Goal: Check status: Check status

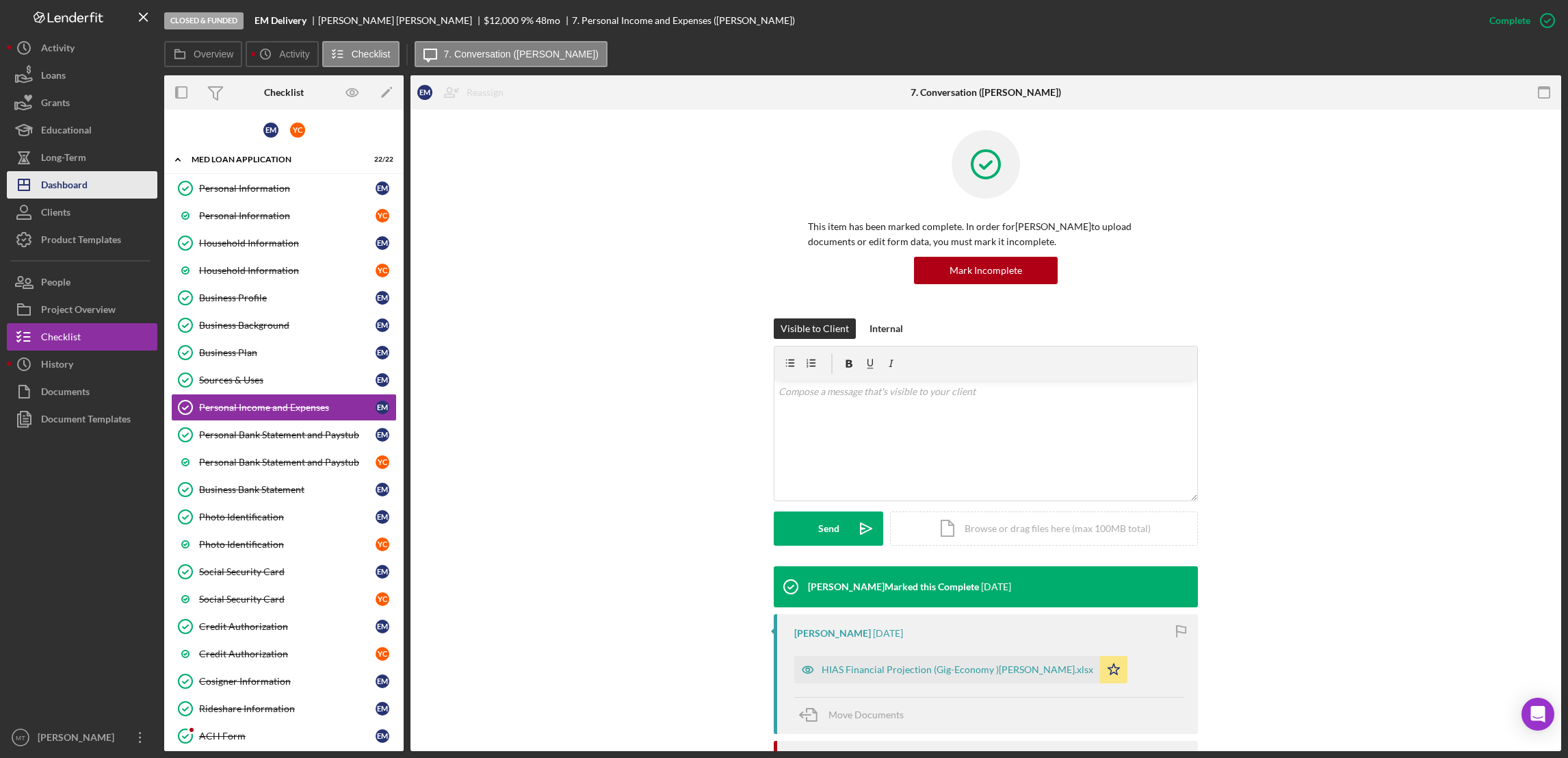
click at [91, 185] on button "Icon/Dashboard Dashboard" at bounding box center [82, 184] width 151 height 28
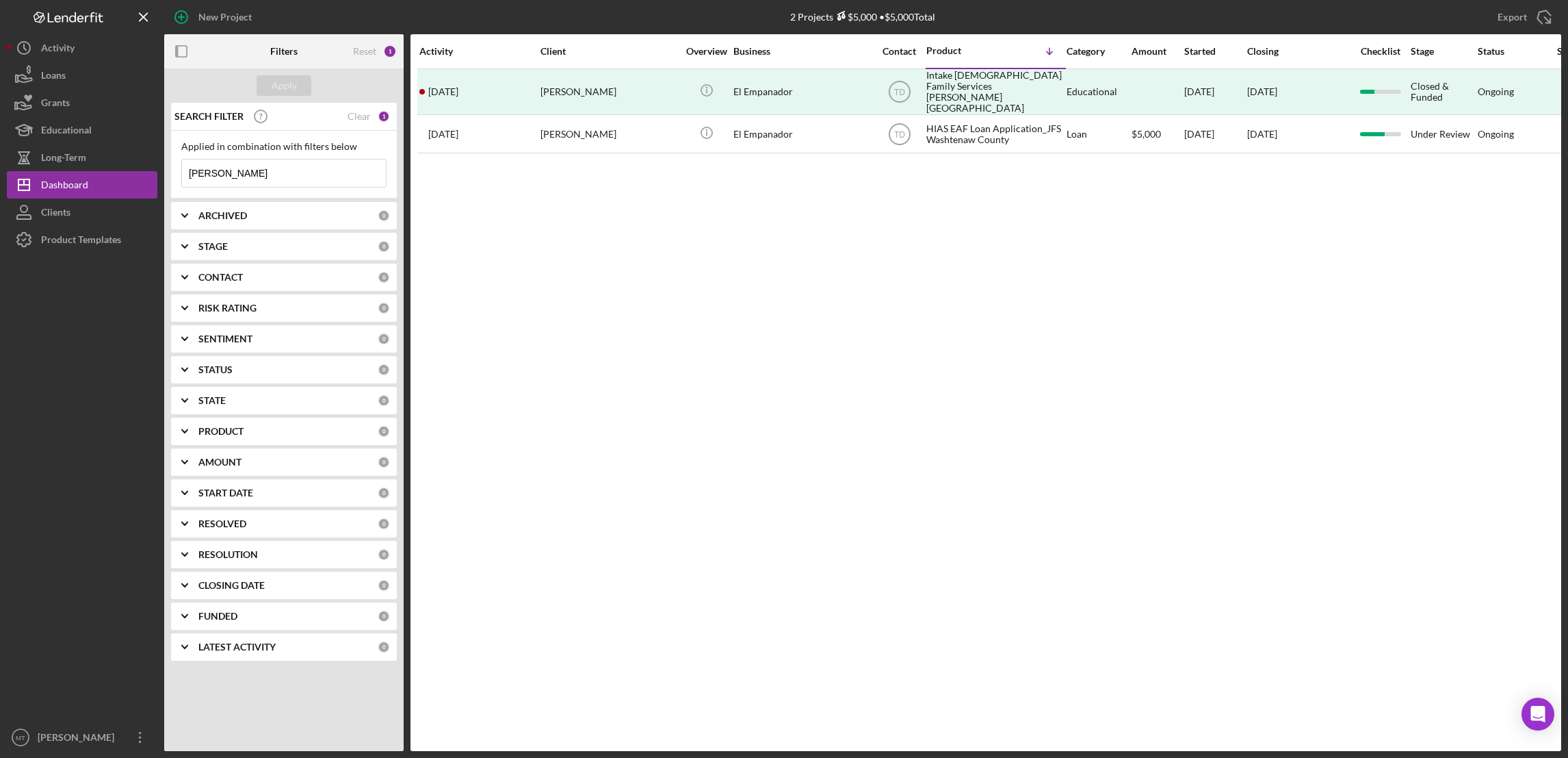
drag, startPoint x: 236, startPoint y: 176, endPoint x: 171, endPoint y: 180, distance: 65.1
click at [171, 180] on div "Applied in combination with filters below Heidi Icon/Menu Close" at bounding box center [283, 164] width 226 height 68
type input "sulayman"
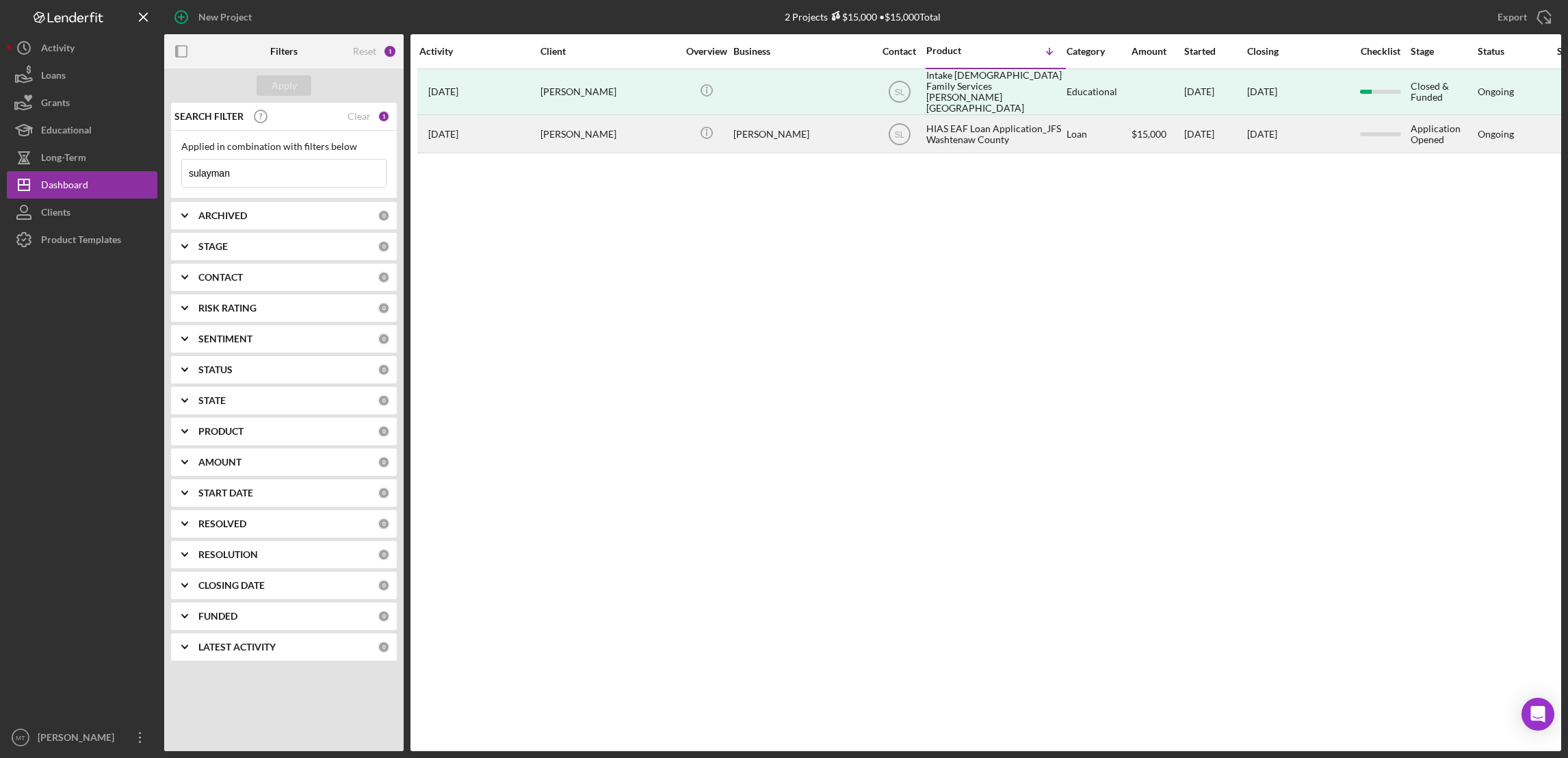
click at [960, 118] on div "HIAS EAF Loan Application_JFS Washtenaw County" at bounding box center [994, 134] width 136 height 36
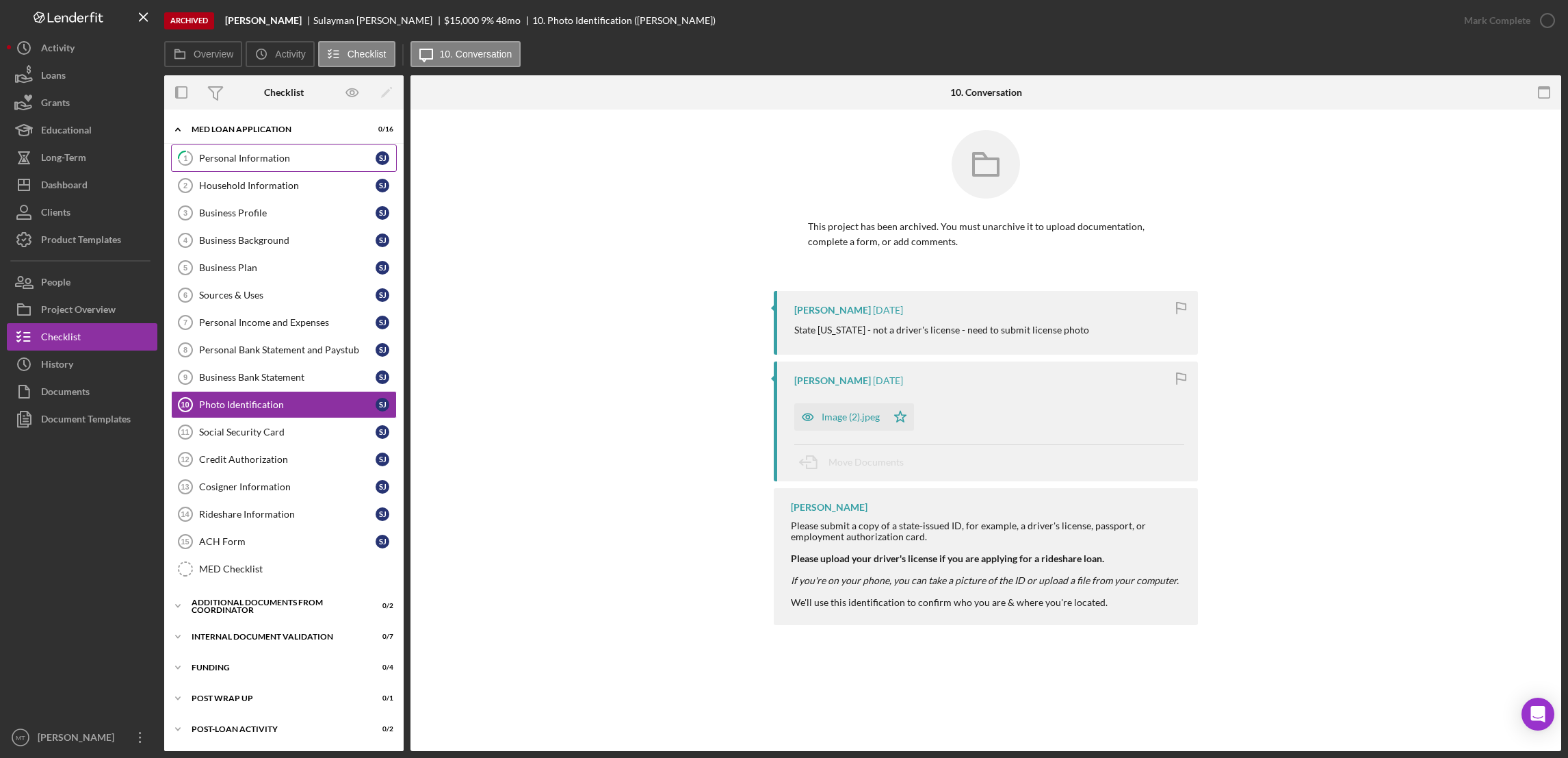
click at [258, 151] on link "1 Personal Information S J" at bounding box center [283, 158] width 226 height 28
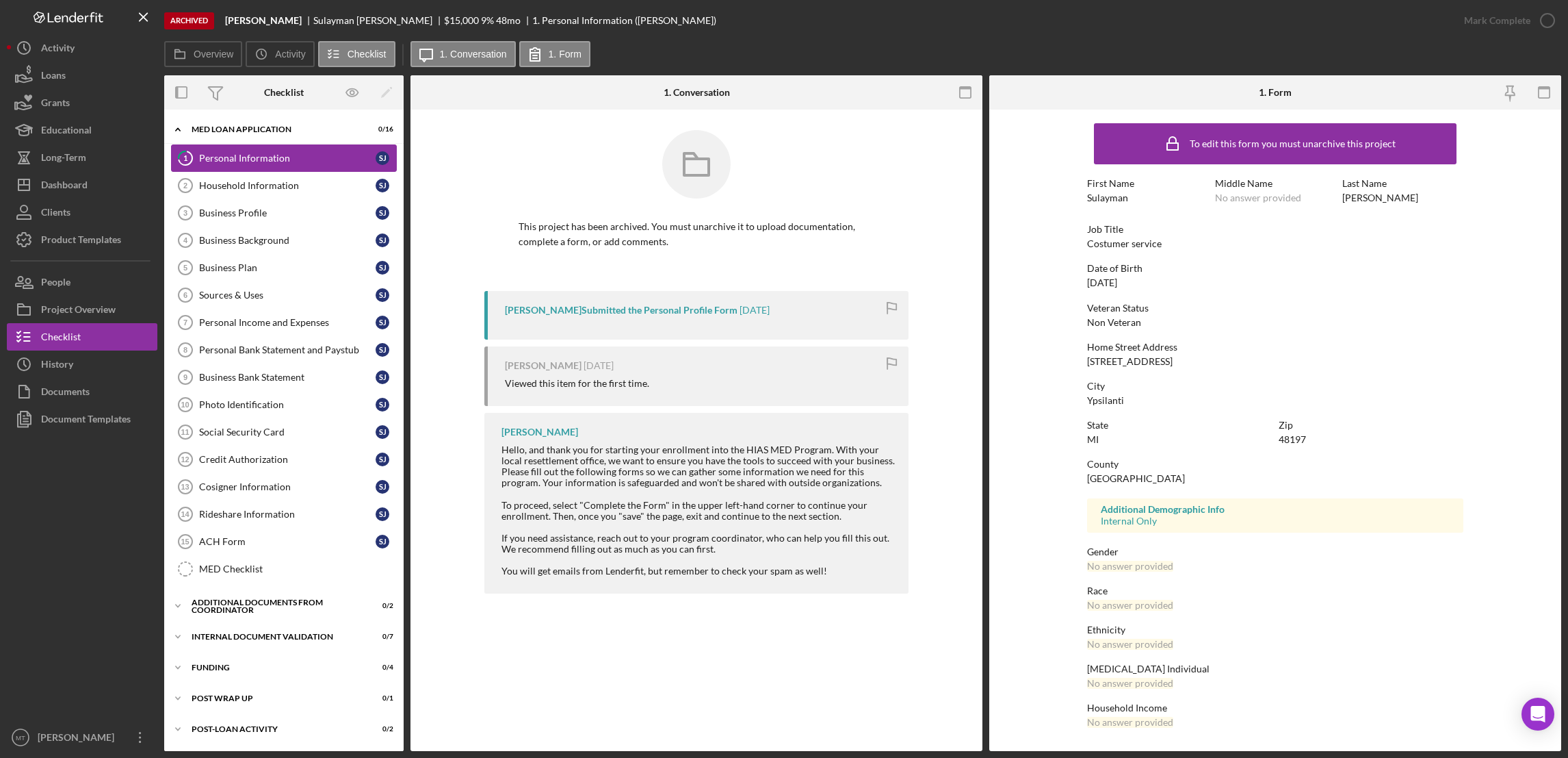
click at [245, 161] on div "Personal Information" at bounding box center [287, 158] width 177 height 11
click at [594, 309] on div "Sulayman Jobe Submitted the Personal Profile Form" at bounding box center [621, 309] width 233 height 11
click at [1132, 561] on div "No answer provided" at bounding box center [1130, 565] width 86 height 11
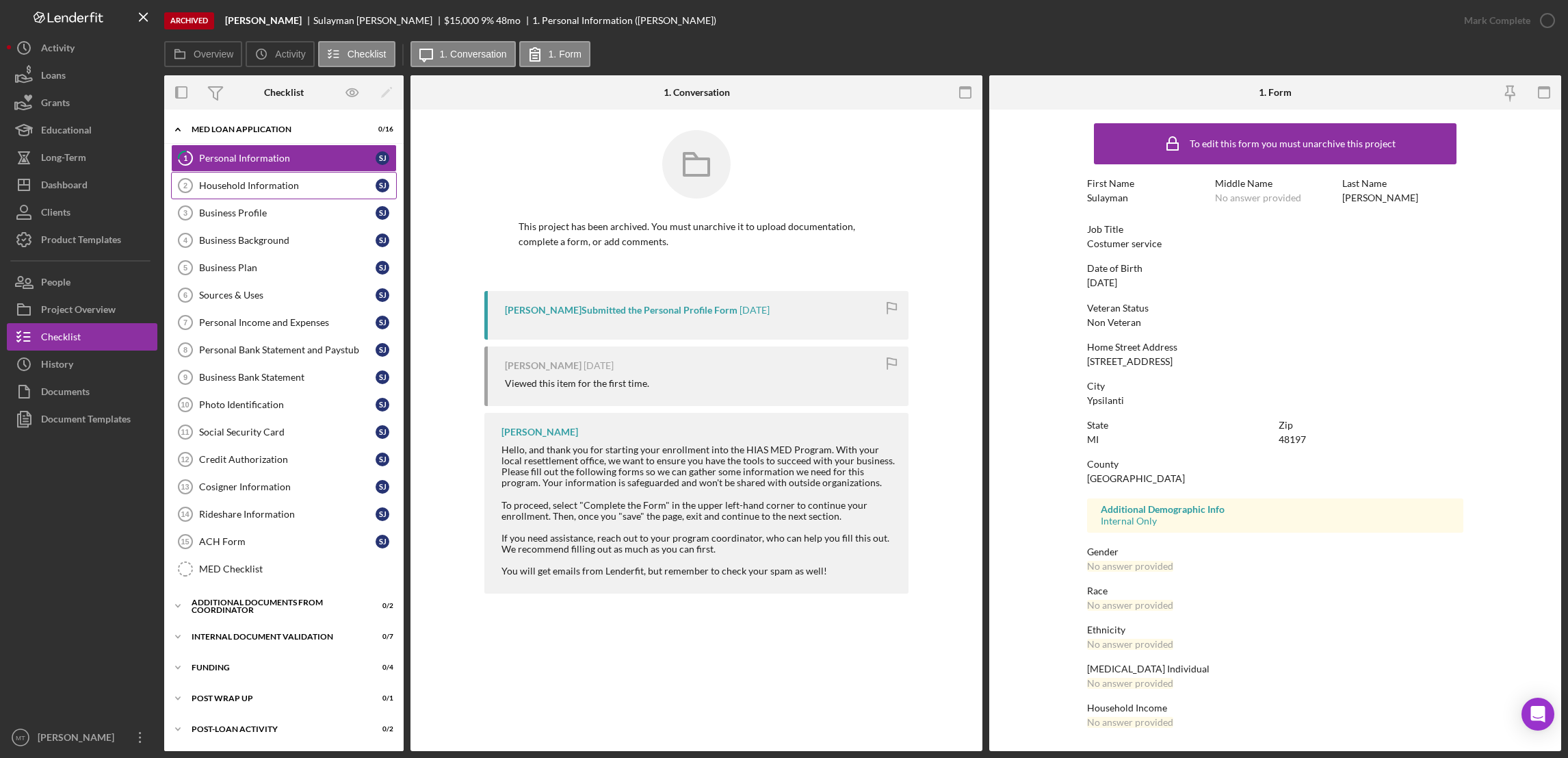
click at [254, 185] on div "Household Information" at bounding box center [287, 185] width 177 height 11
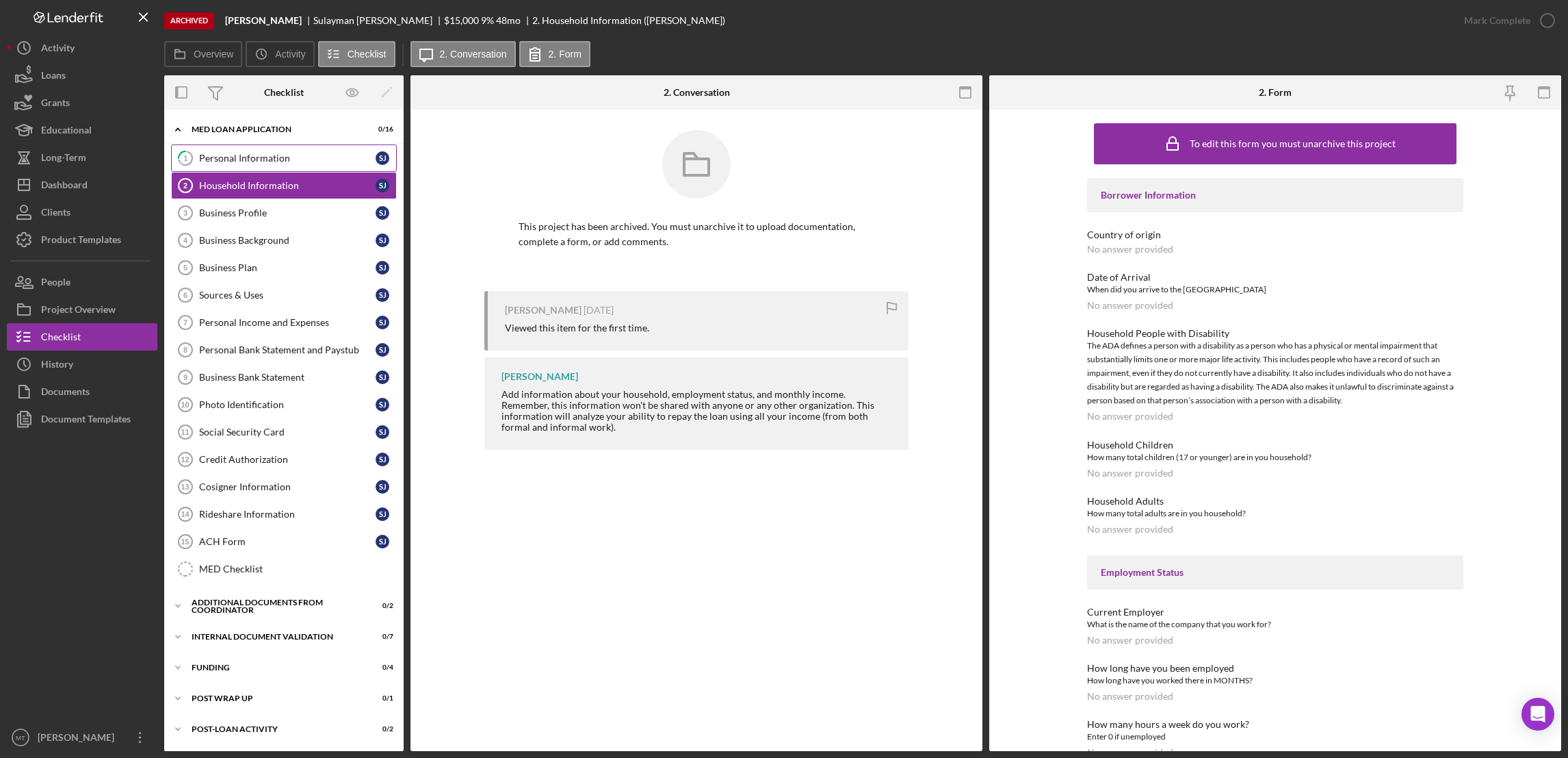
click at [253, 151] on link "1 Personal Information S J" at bounding box center [283, 158] width 226 height 28
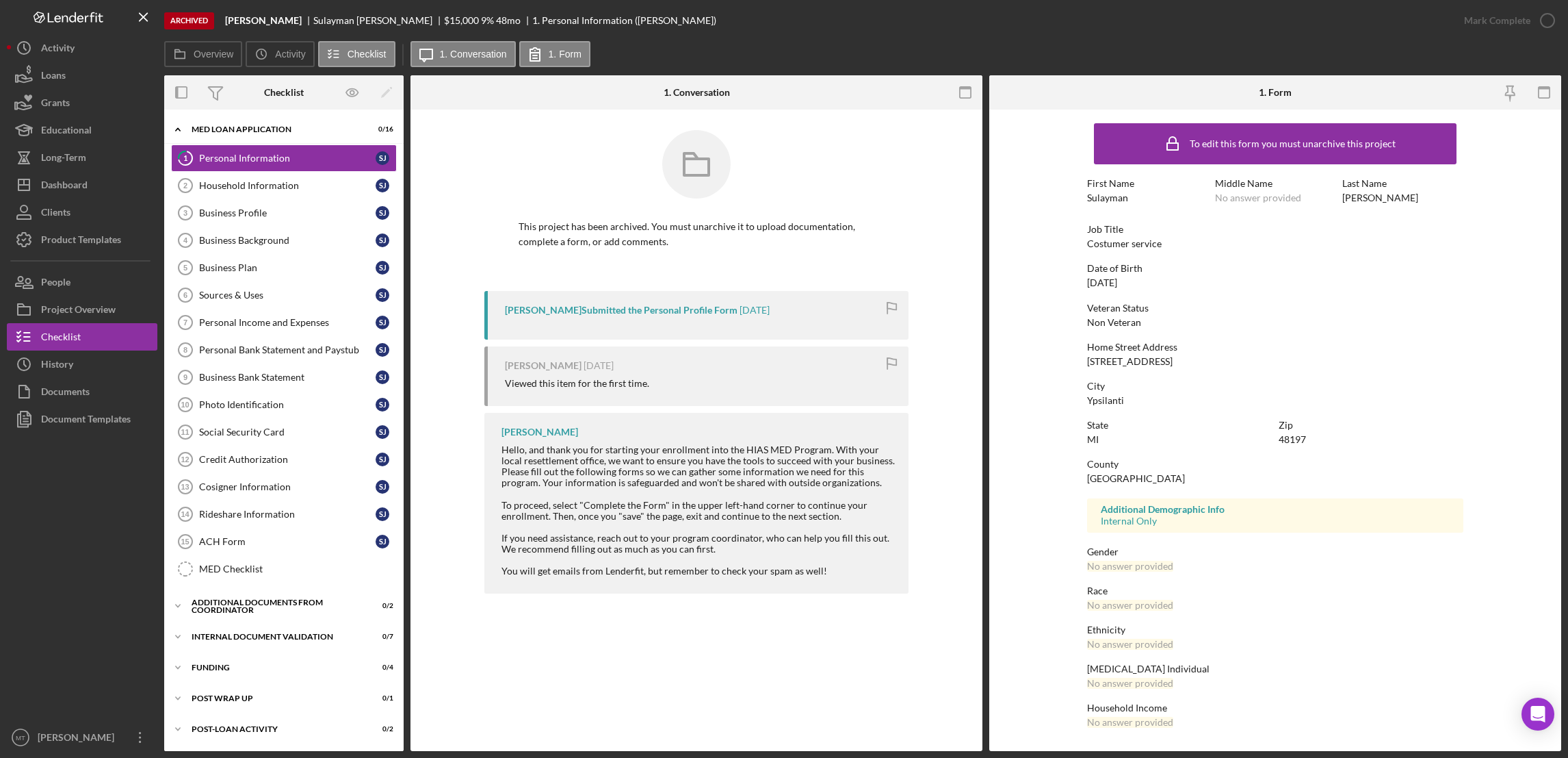
click at [1142, 564] on div "No answer provided" at bounding box center [1130, 565] width 86 height 11
click at [250, 194] on link "Household Information 2 Household Information S J" at bounding box center [283, 185] width 226 height 28
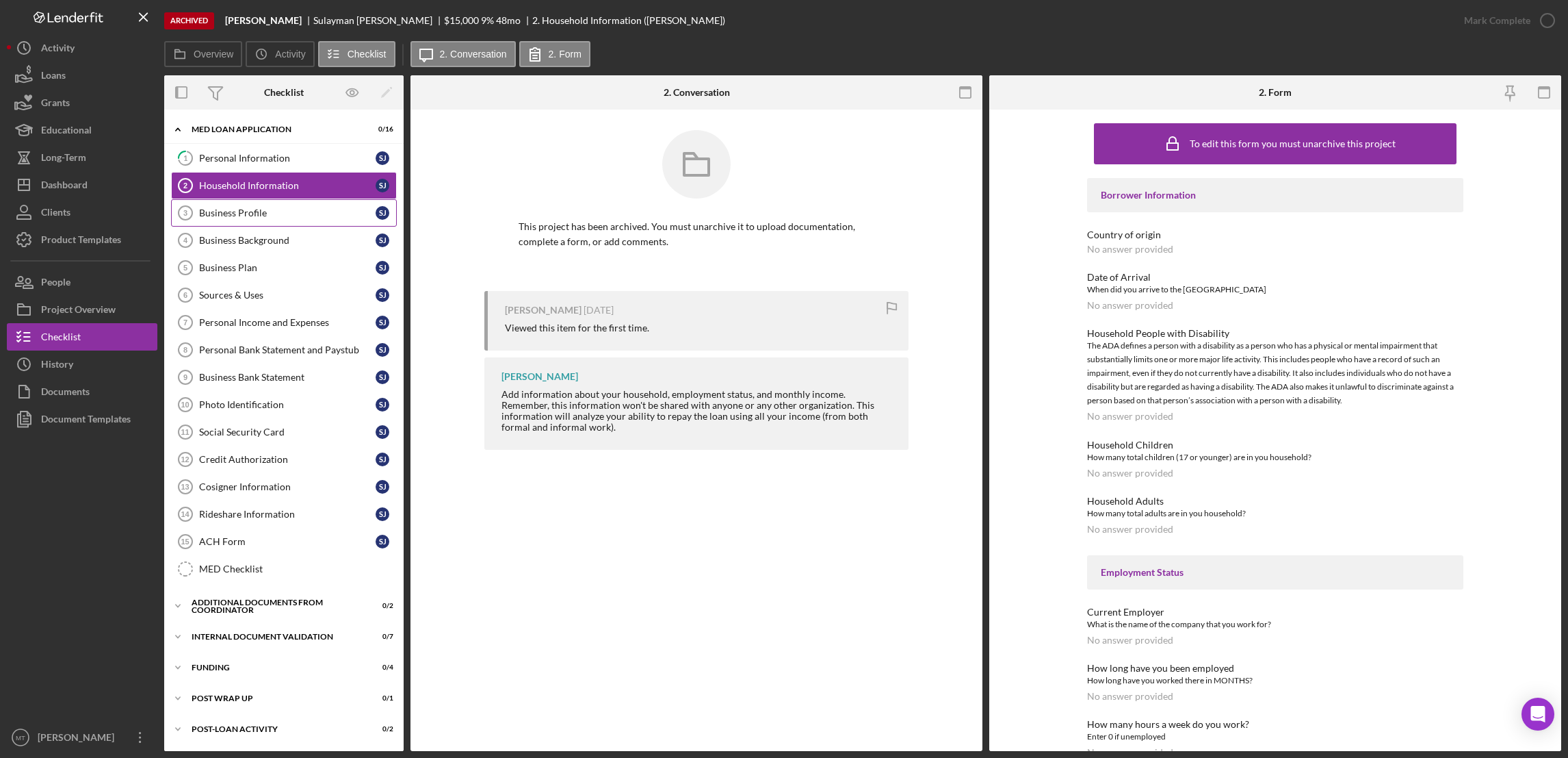
click at [236, 218] on div "Business Profile" at bounding box center [287, 212] width 177 height 11
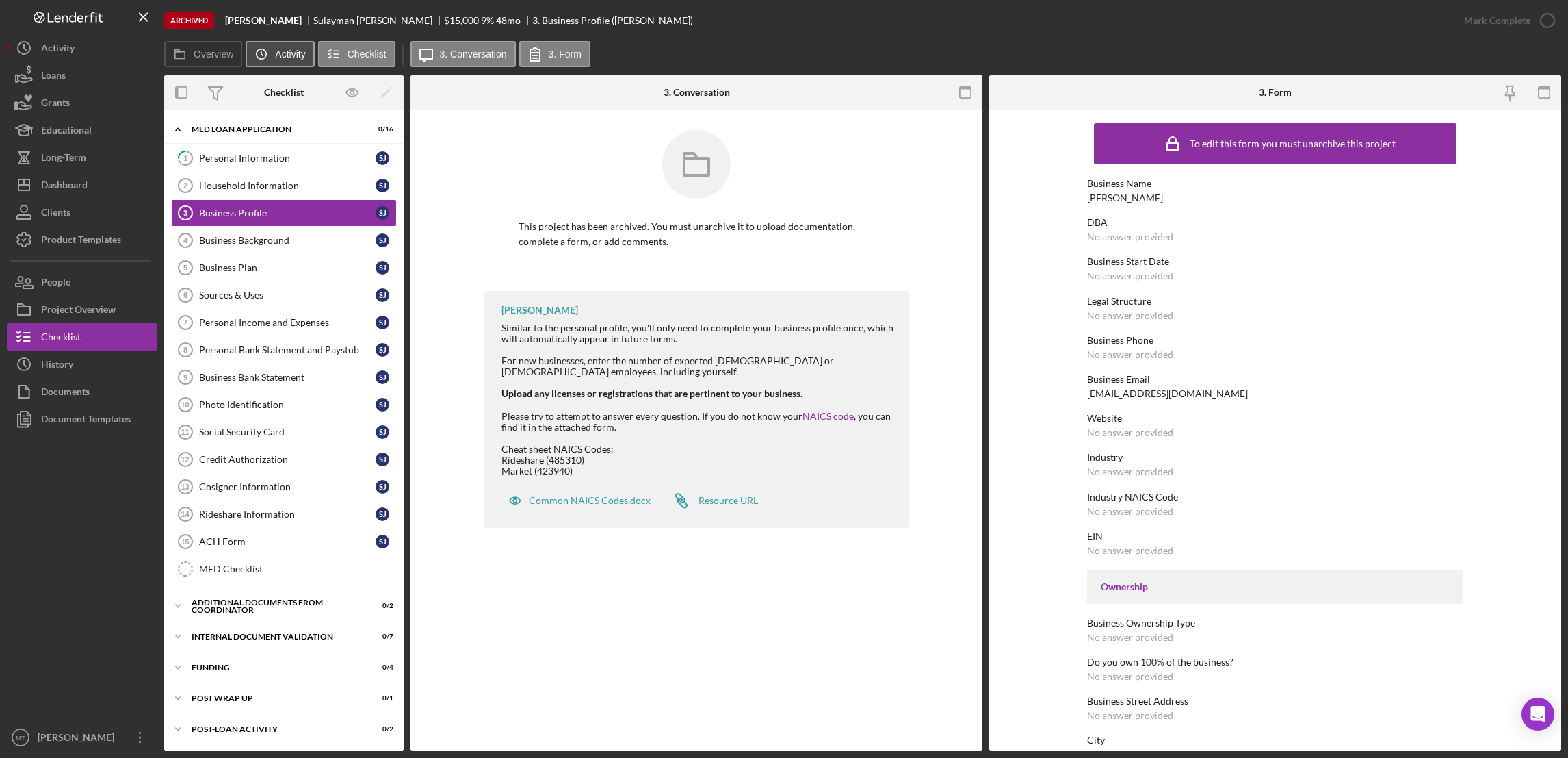
click at [280, 51] on label "Activity" at bounding box center [290, 53] width 31 height 11
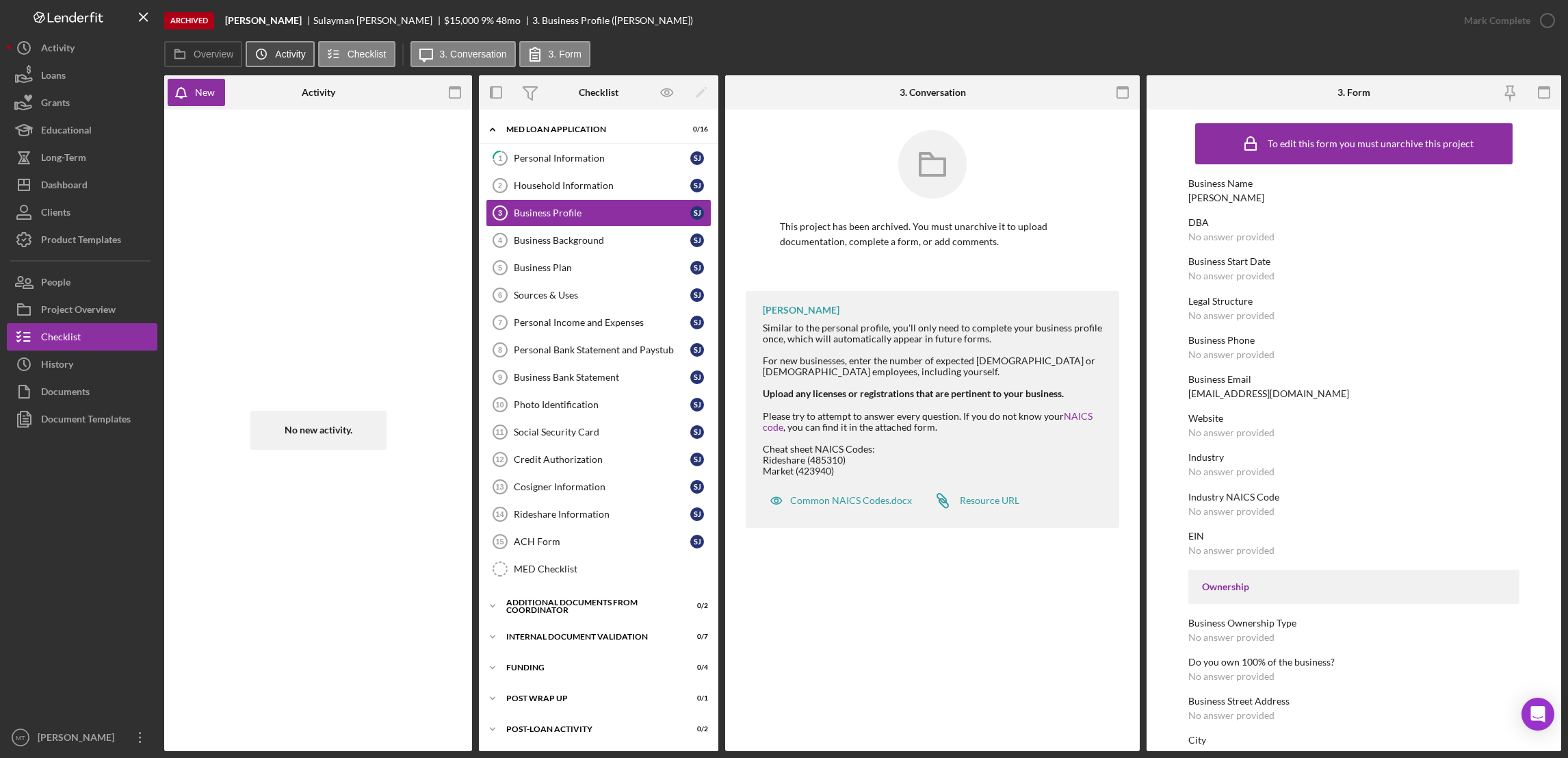
click at [282, 50] on label "Activity" at bounding box center [290, 53] width 31 height 11
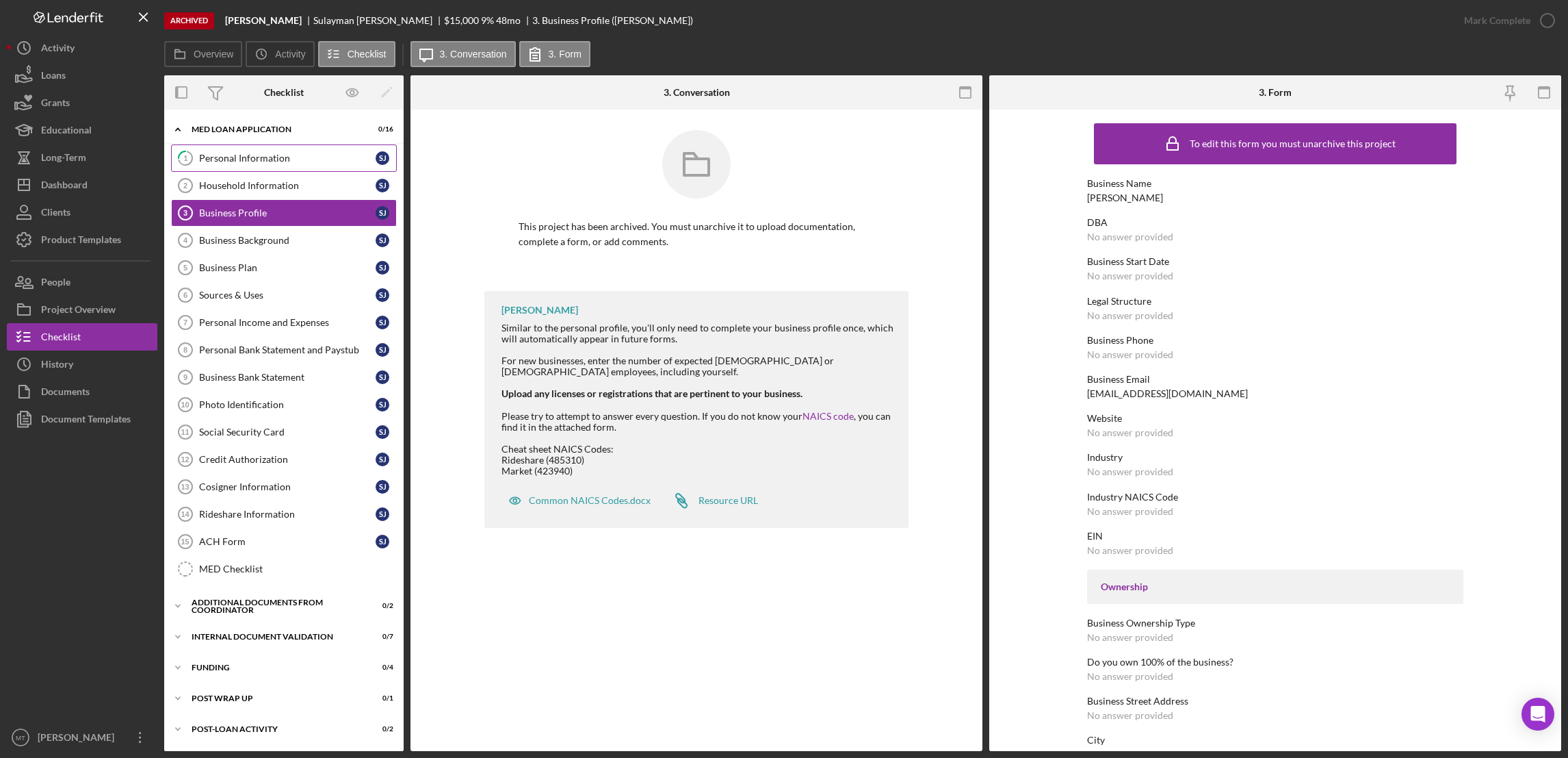
click at [269, 158] on div "Personal Information" at bounding box center [287, 158] width 177 height 11
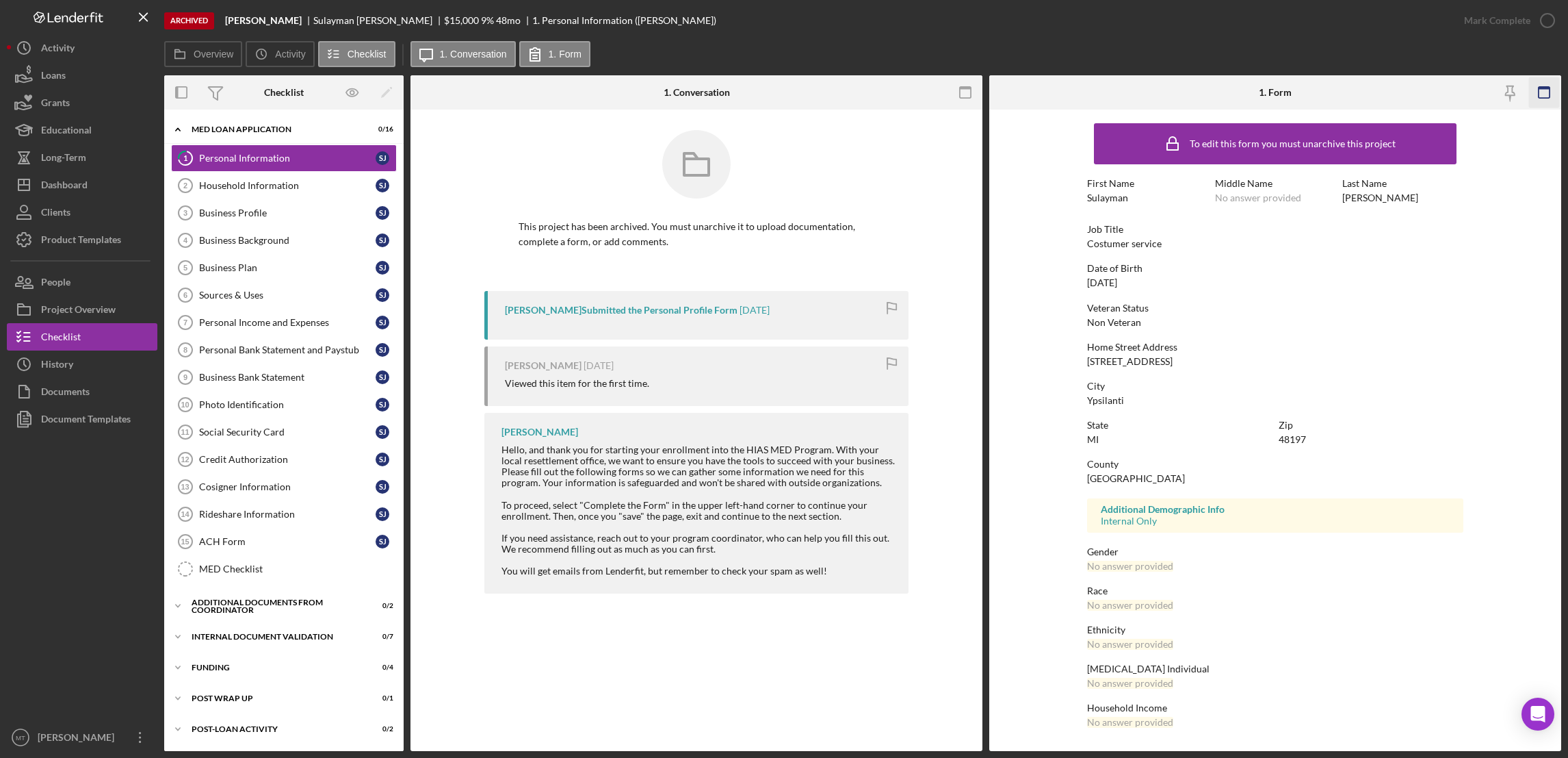
click at [1172, 97] on icon "button" at bounding box center [1545, 93] width 31 height 31
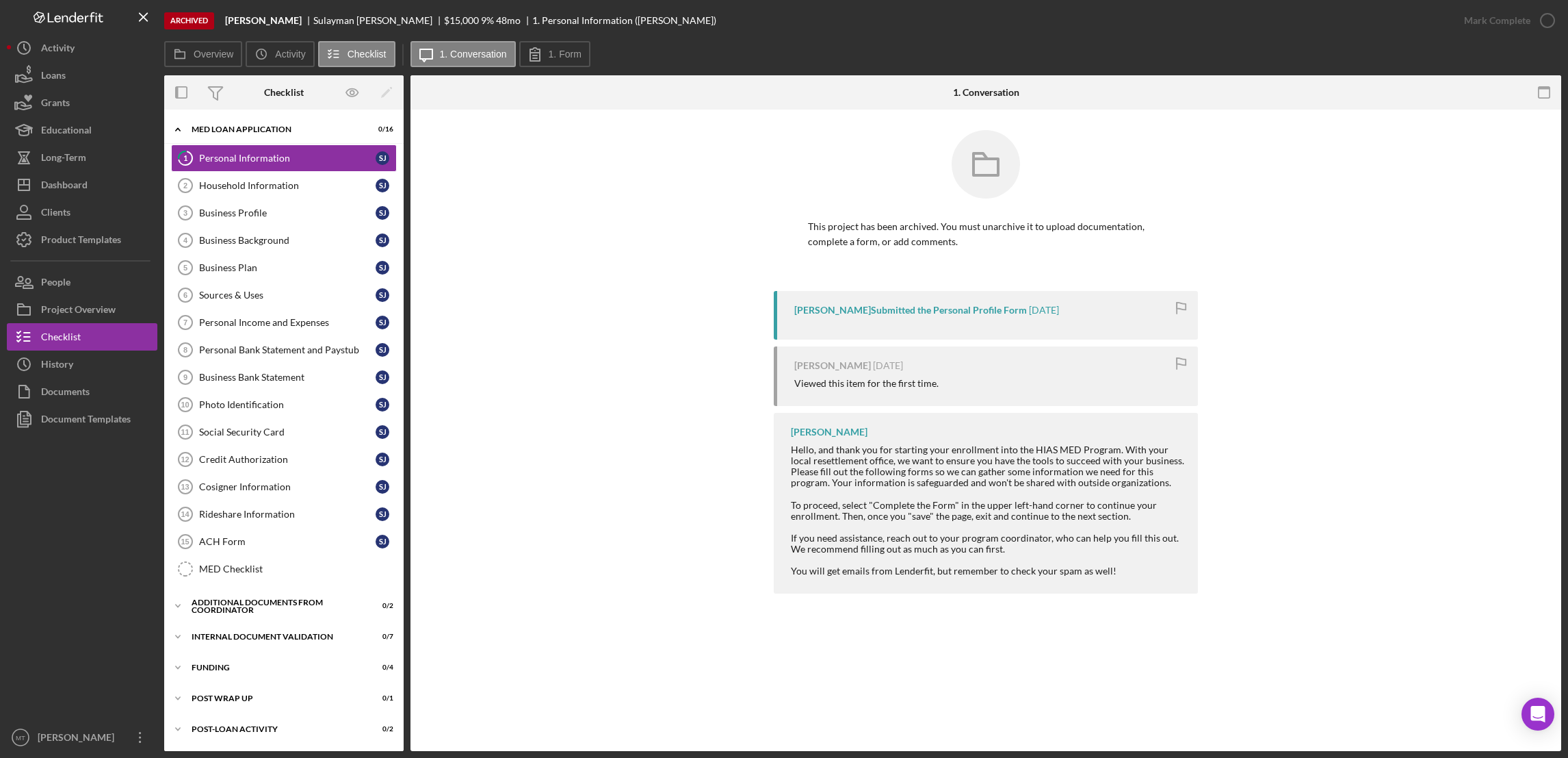
click at [1172, 97] on icon "button" at bounding box center [1545, 93] width 31 height 31
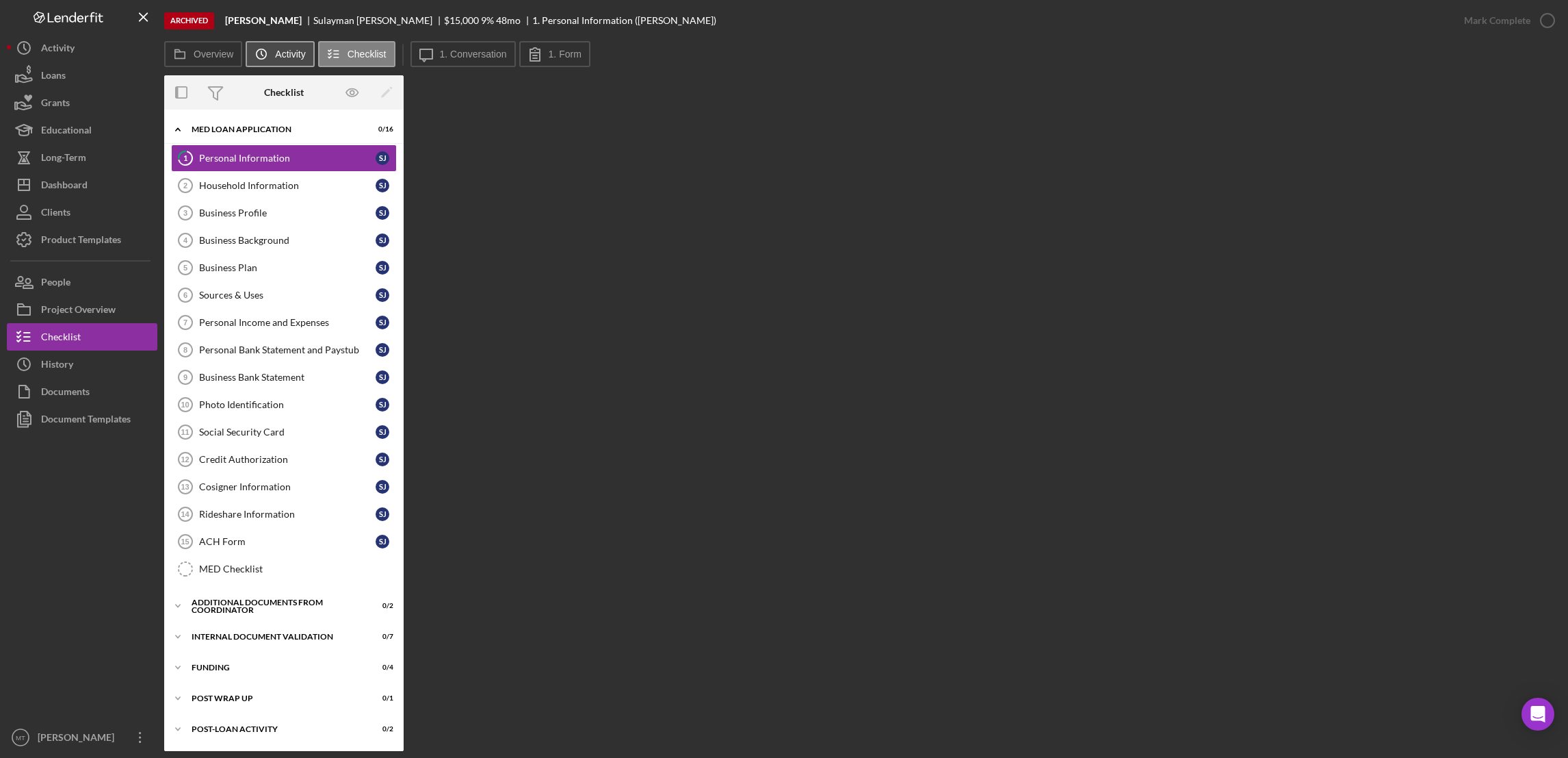
click at [277, 42] on button "Icon/History Activity" at bounding box center [280, 53] width 69 height 26
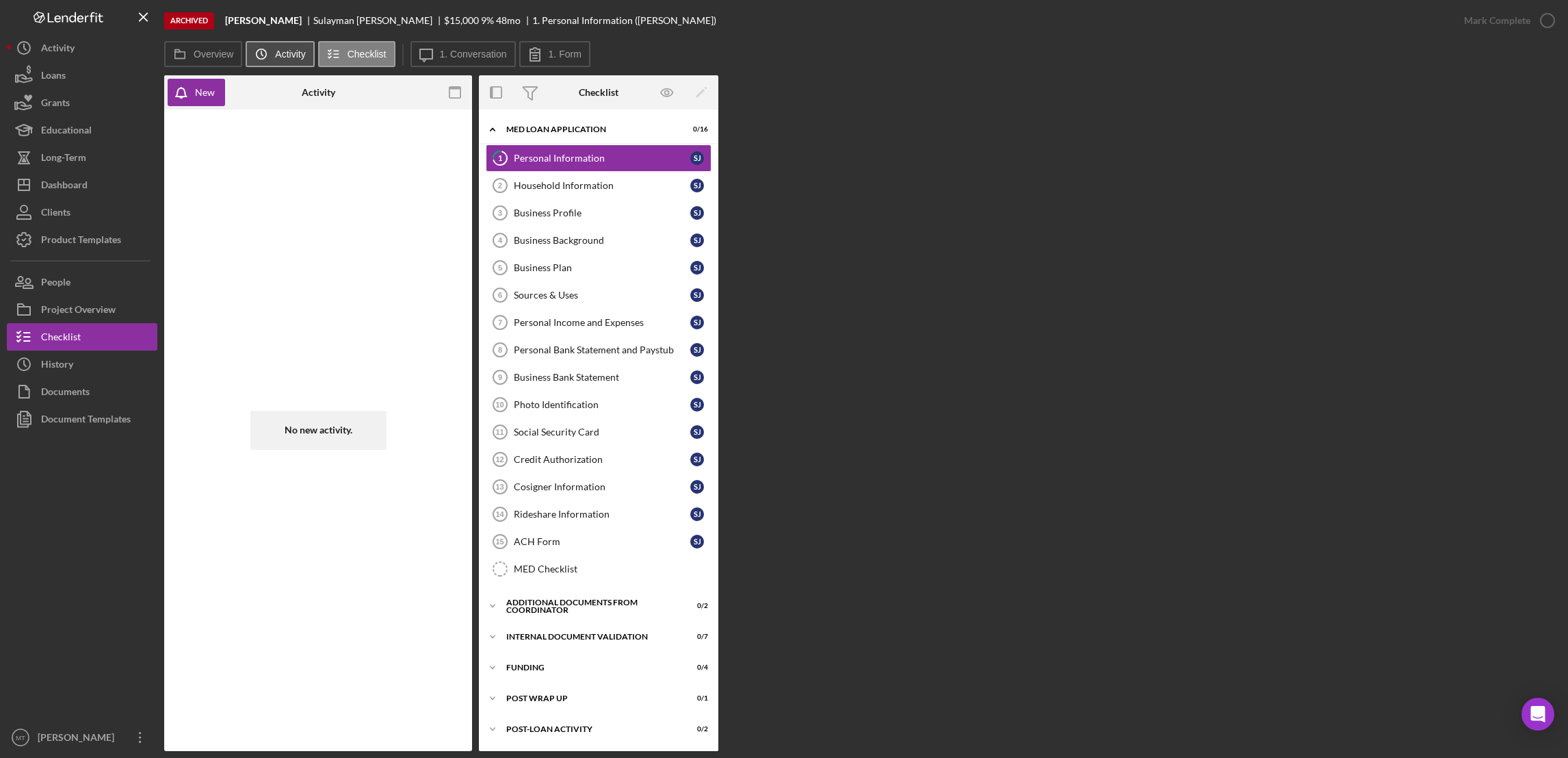
click at [285, 53] on label "Activity" at bounding box center [290, 53] width 31 height 11
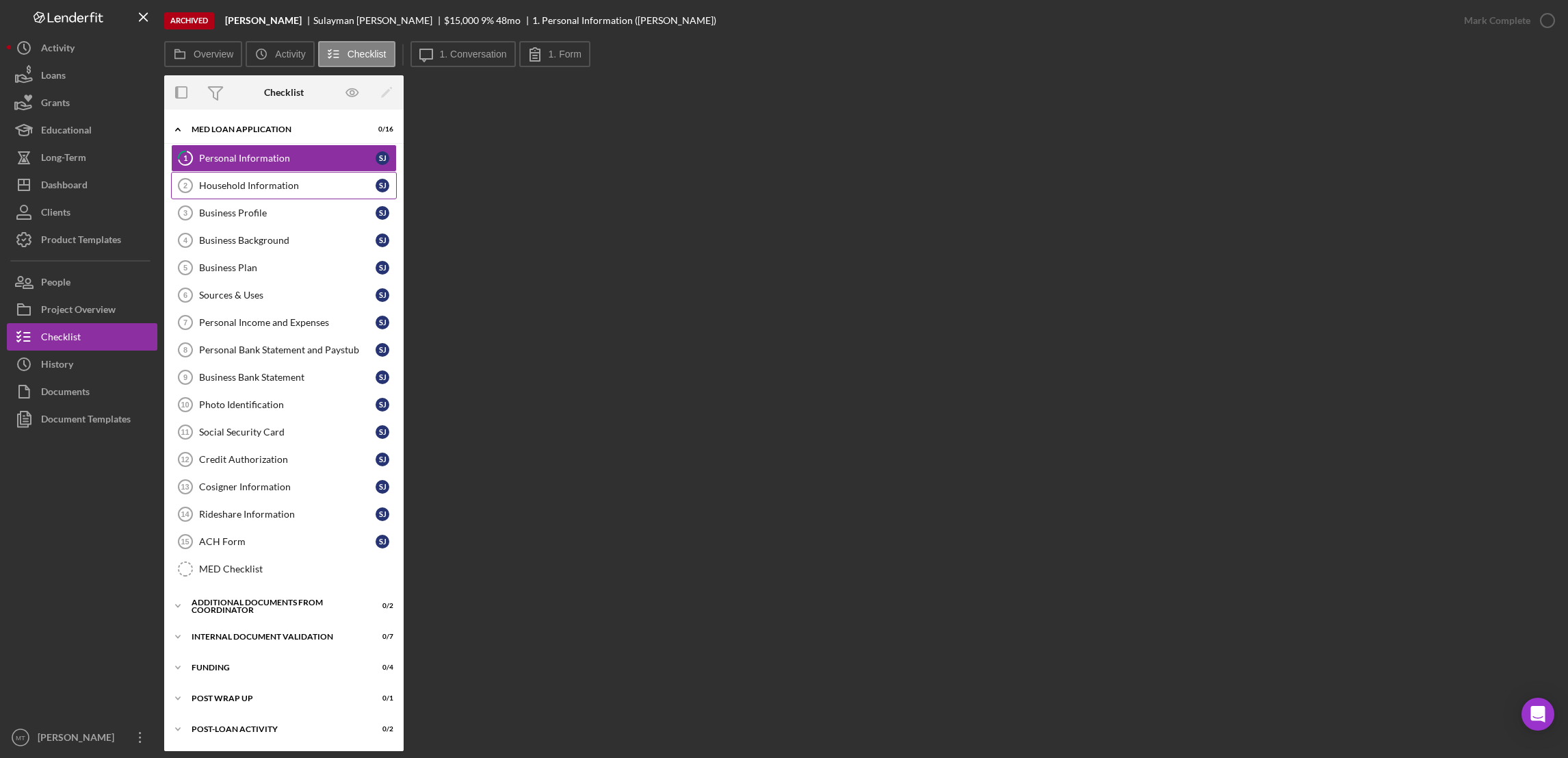
click at [240, 173] on link "Household Information 2 Household Information S J" at bounding box center [283, 185] width 226 height 28
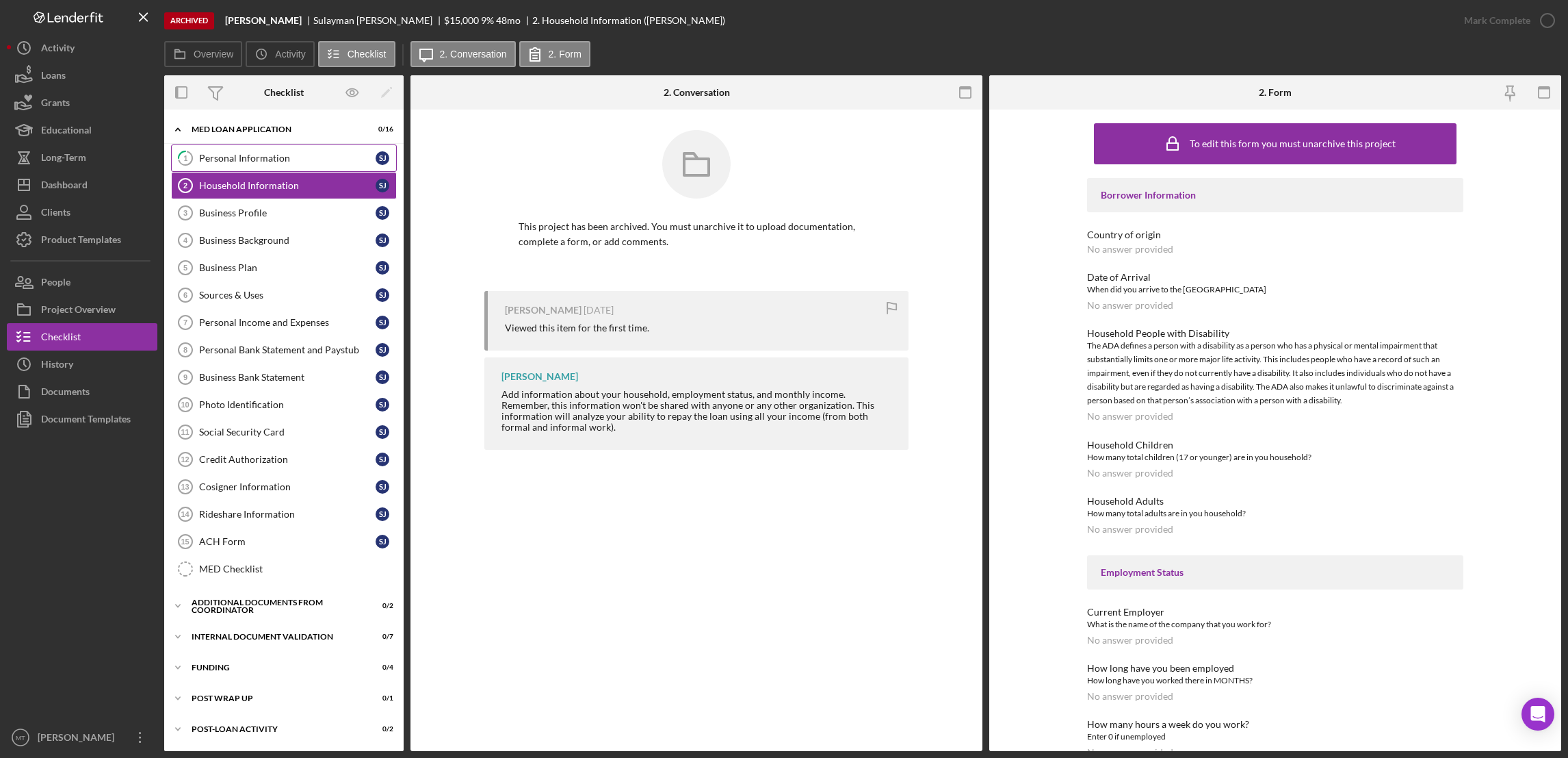
click at [282, 158] on div "Personal Information" at bounding box center [287, 158] width 177 height 11
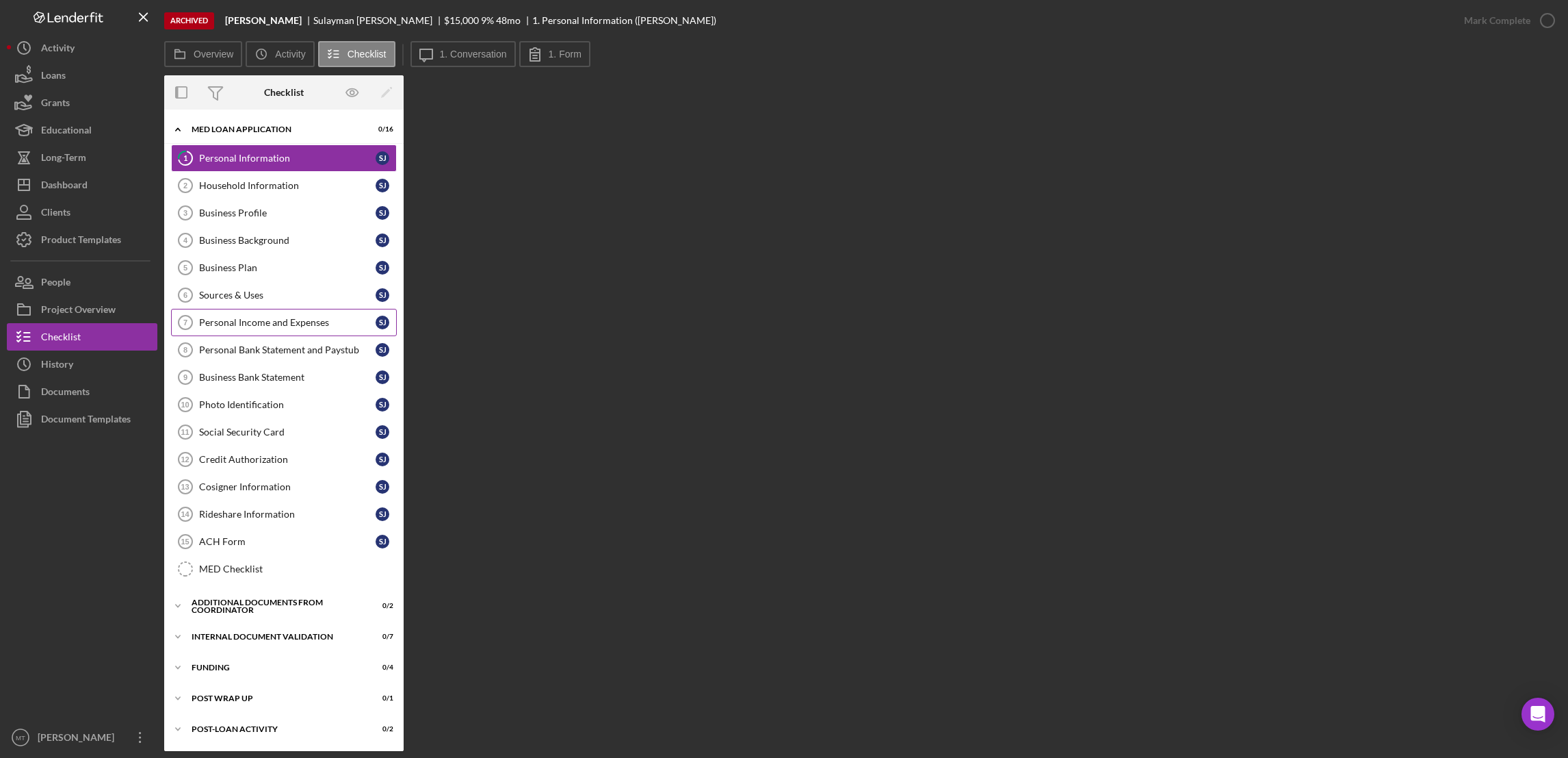
click at [270, 332] on link "Personal Income and Expenses 7 Personal Income and Expenses S J" at bounding box center [283, 322] width 226 height 28
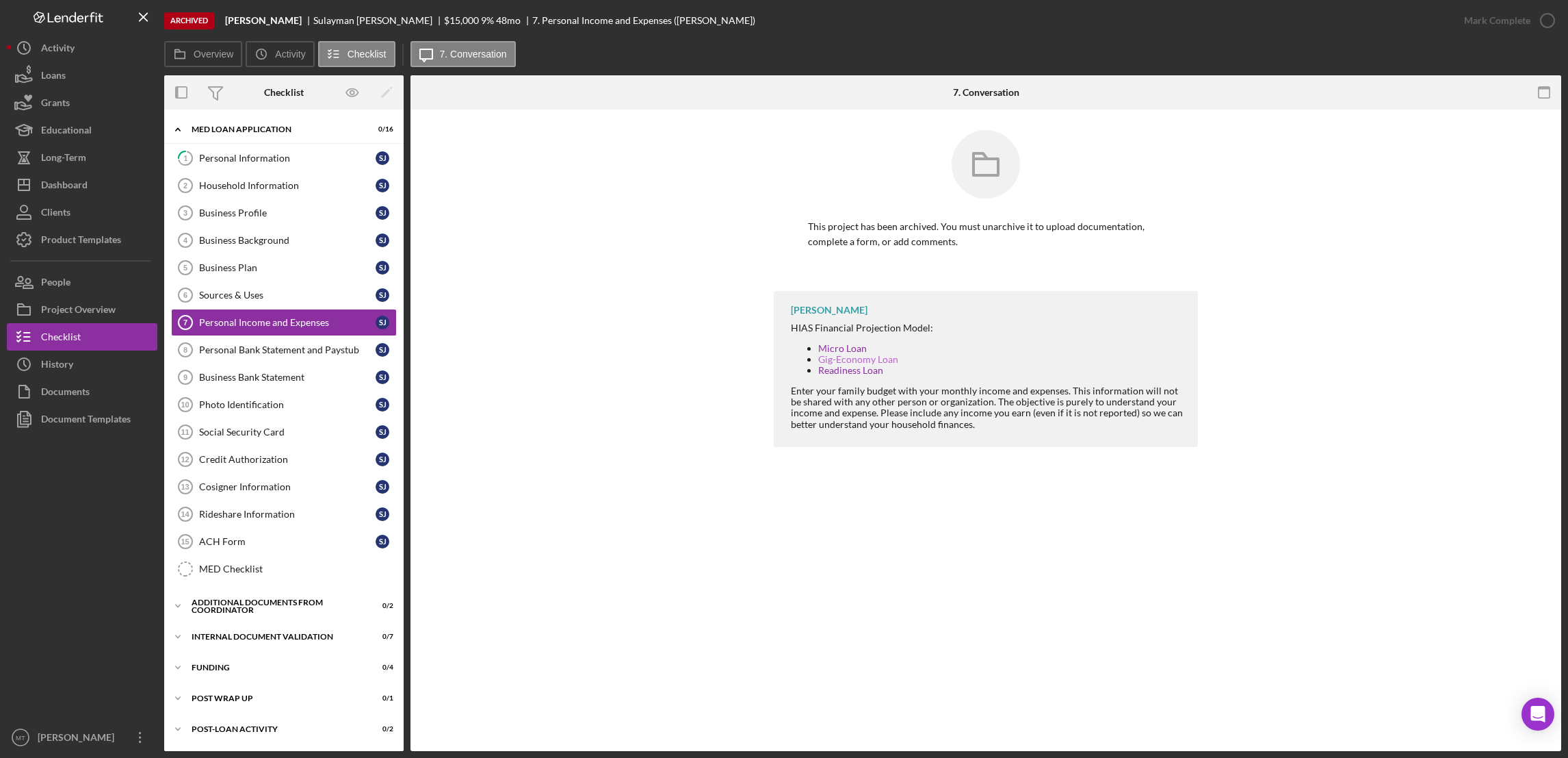
click at [845, 361] on link "Gig-Economy Loan" at bounding box center [859, 359] width 80 height 11
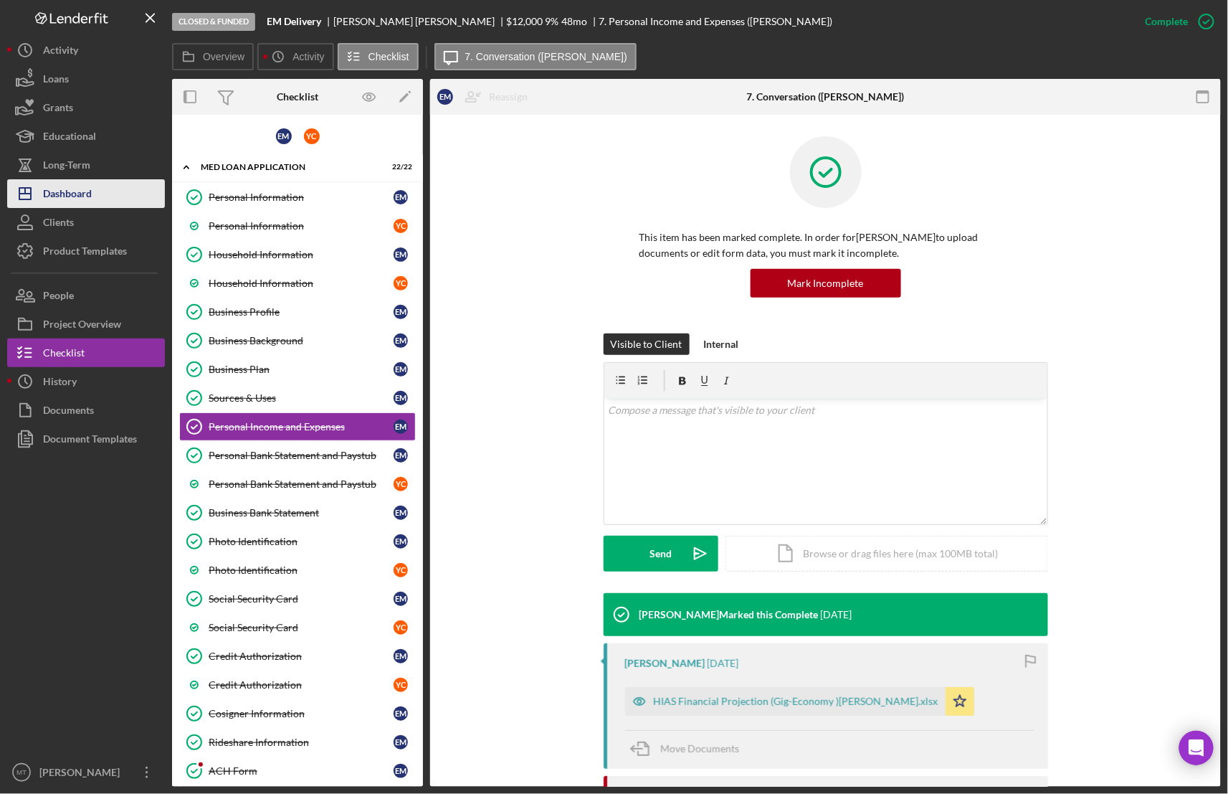
click at [89, 192] on div "Dashboard" at bounding box center [67, 195] width 49 height 32
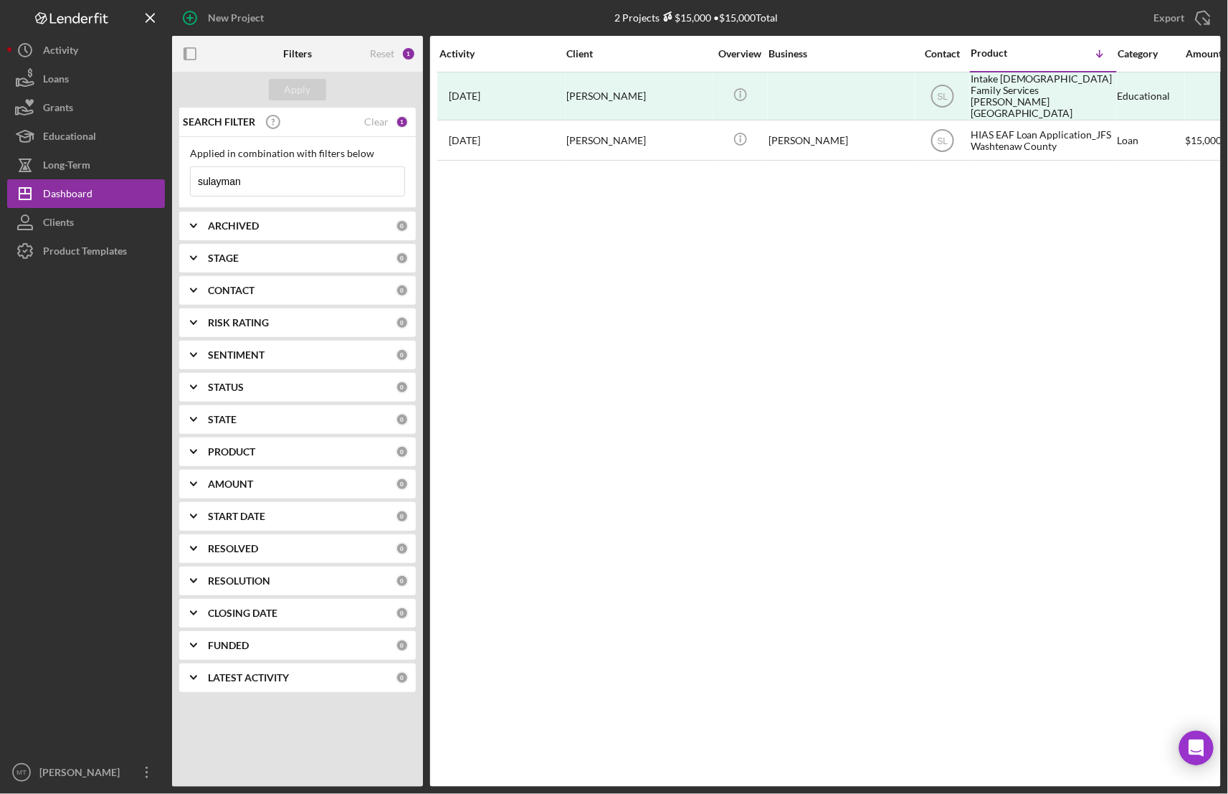
click at [267, 181] on input "sulayman" at bounding box center [298, 181] width 214 height 29
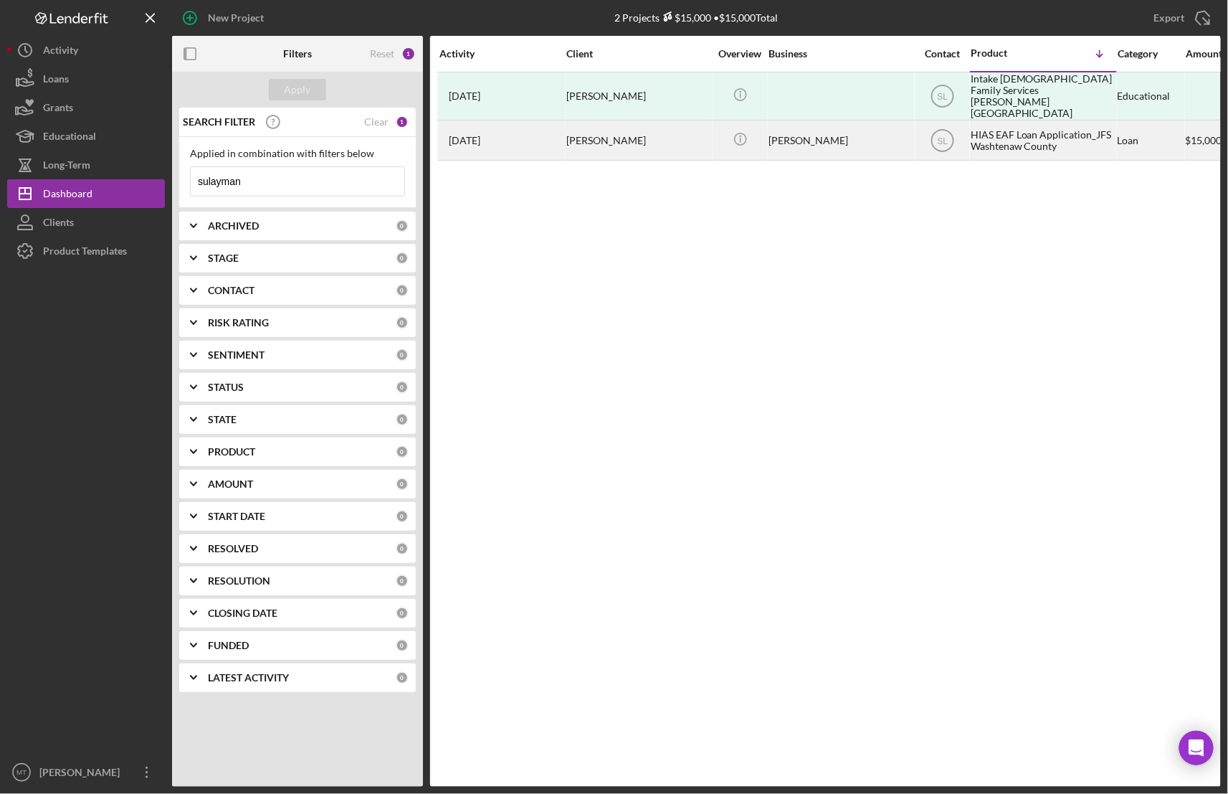
click at [1042, 125] on div "HIAS EAF Loan Application_JFS Washtenaw County" at bounding box center [1042, 140] width 143 height 38
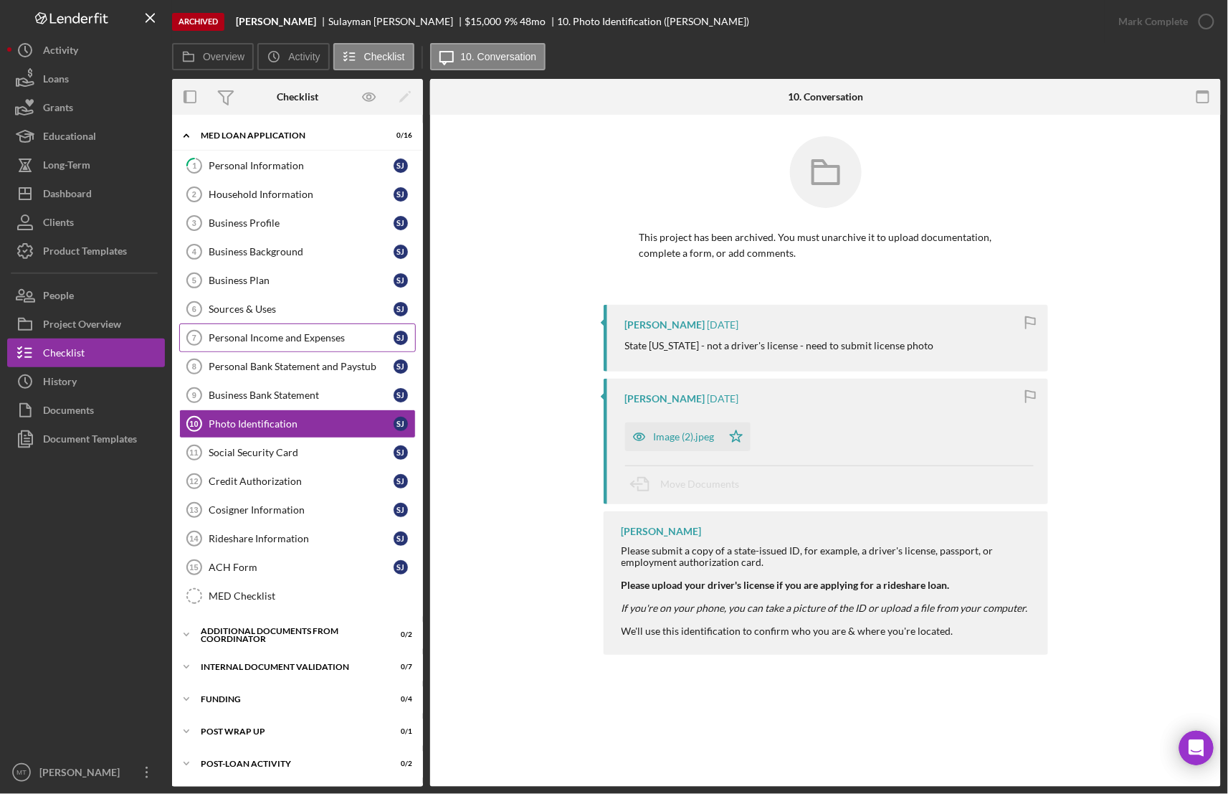
click at [322, 341] on div "Personal Income and Expenses" at bounding box center [301, 337] width 185 height 11
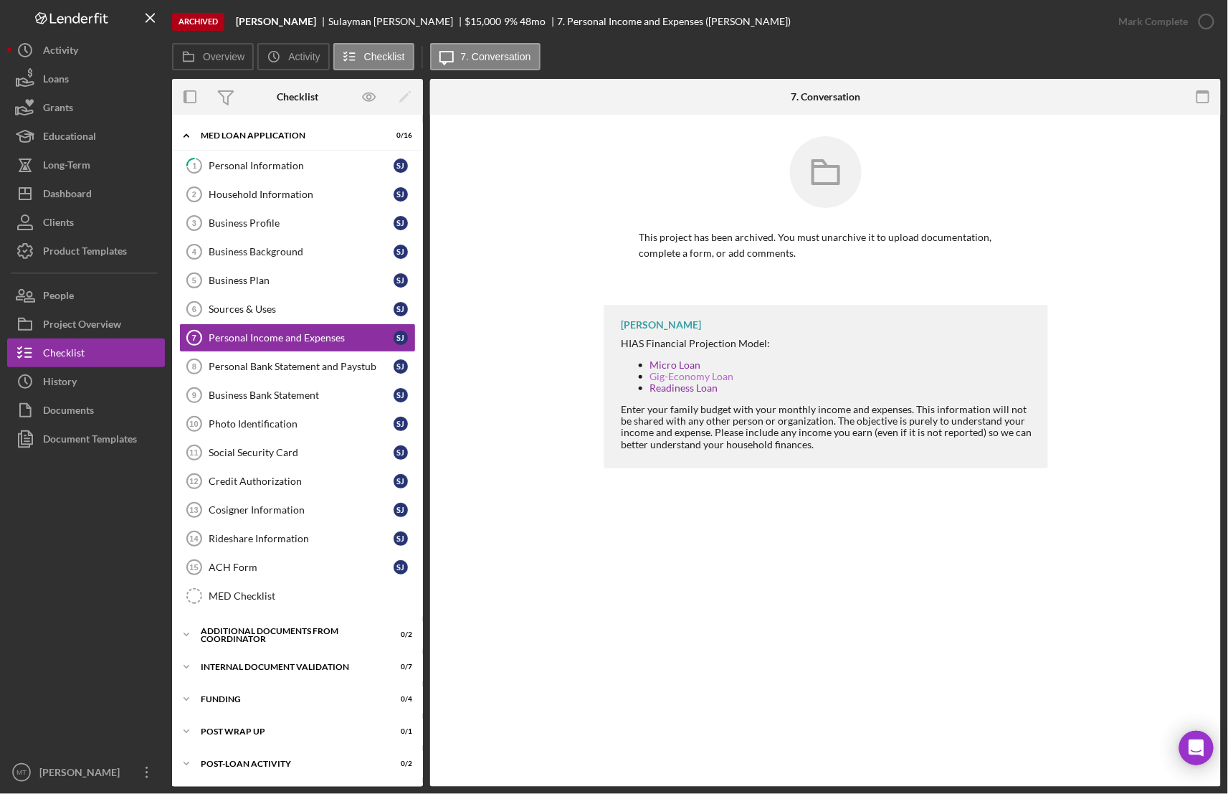
click at [695, 377] on link "Gig-Economy Loan" at bounding box center [692, 376] width 84 height 12
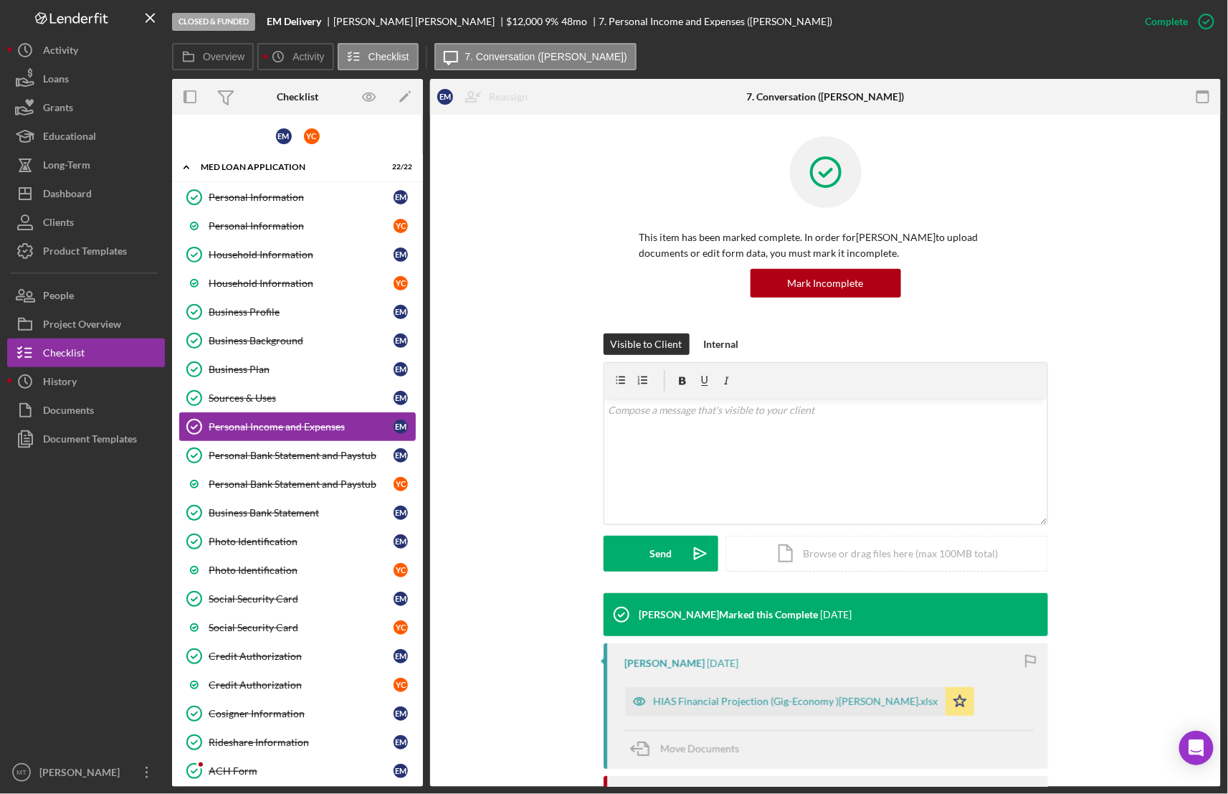
click at [321, 432] on div "Personal Income and Expenses" at bounding box center [301, 426] width 185 height 11
click at [280, 431] on div "Personal Income and Expenses" at bounding box center [301, 426] width 185 height 11
drag, startPoint x: 1221, startPoint y: 361, endPoint x: 1217, endPoint y: 409, distance: 47.5
click at [1217, 409] on div "Closed & Funded EM Delivery Enderson Mora $12,000 9 % 48 mo 7. Personal Income …" at bounding box center [614, 397] width 1228 height 794
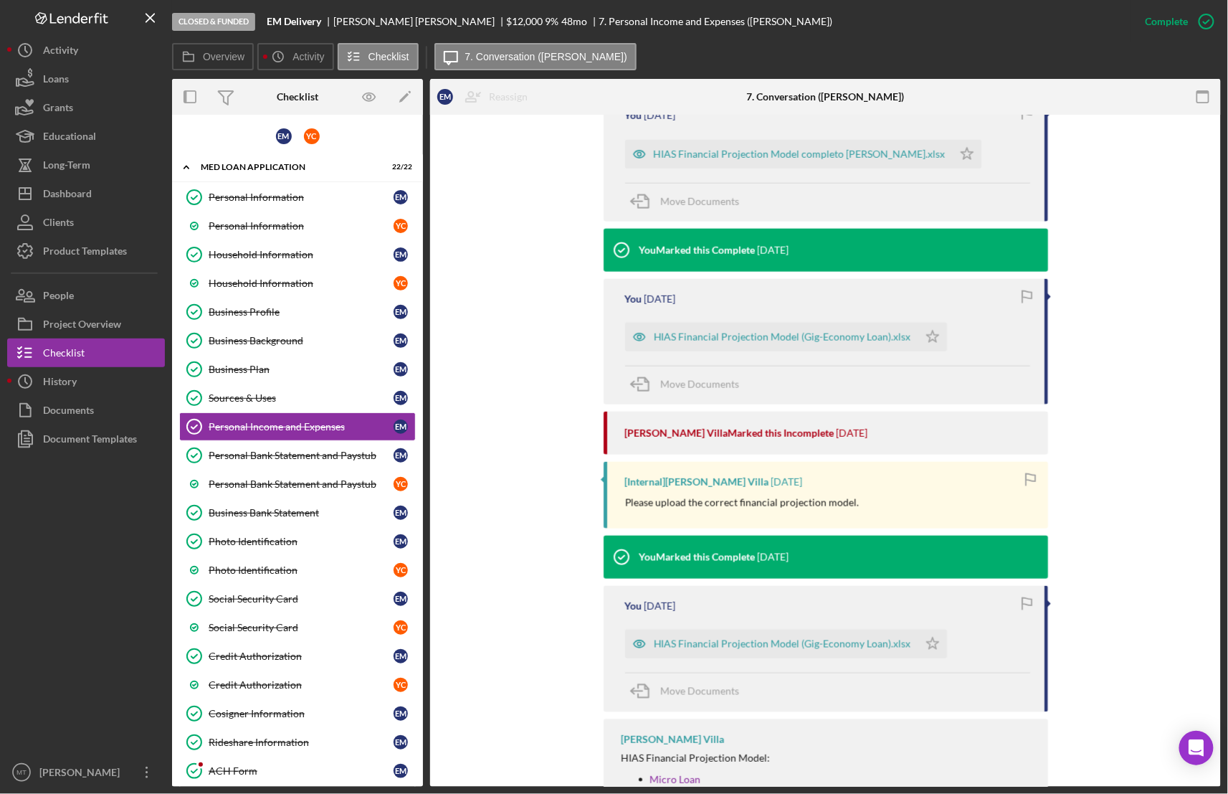
scroll to position [852, 0]
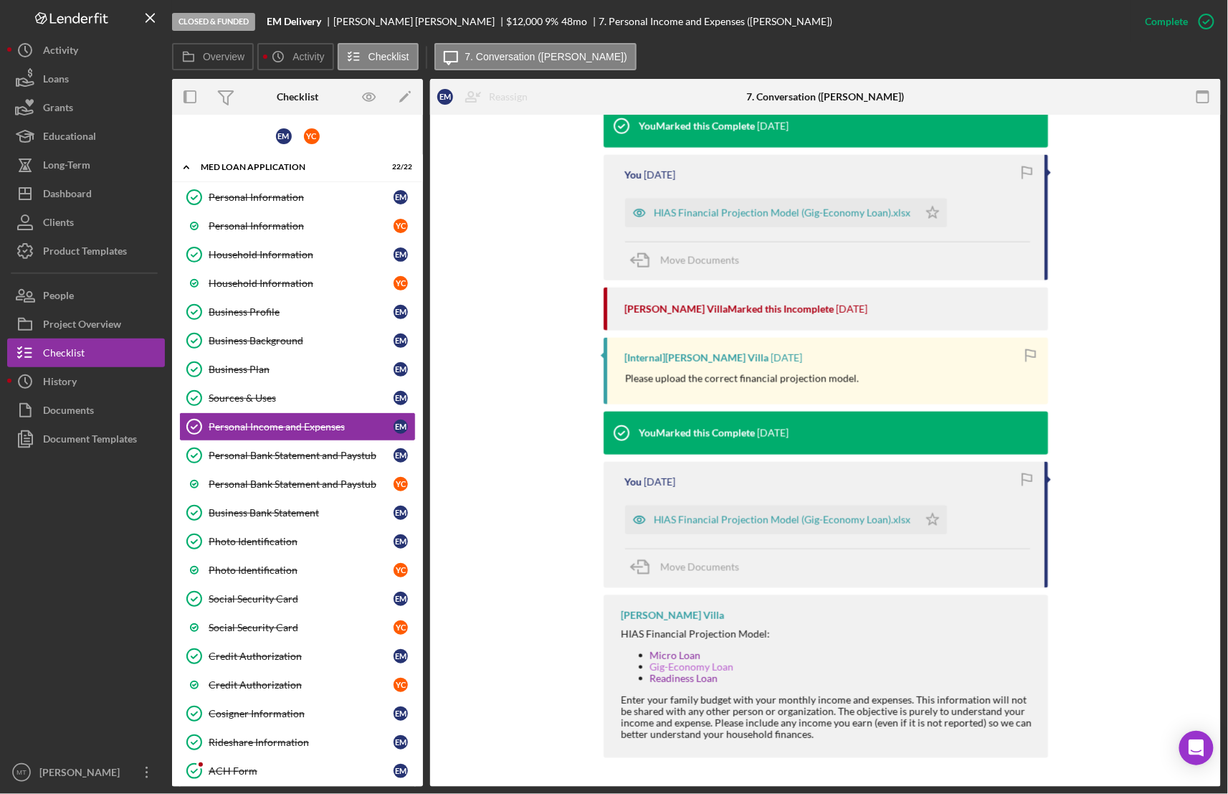
click at [701, 668] on link "Gig-Economy Loan" at bounding box center [692, 666] width 84 height 12
